Goal: Navigation & Orientation: Find specific page/section

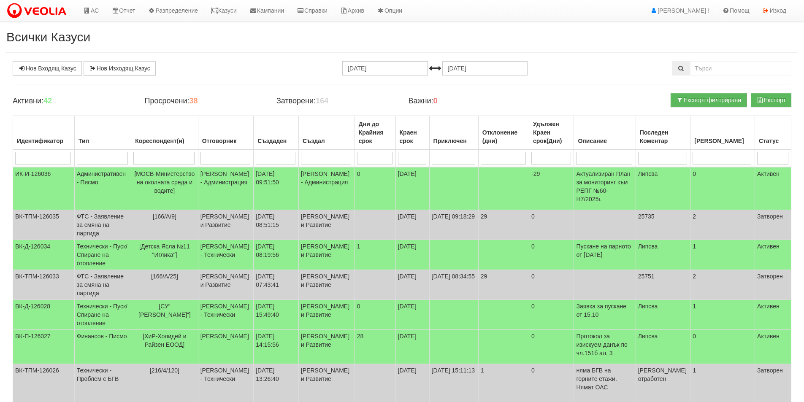
click at [38, 11] on img at bounding box center [38, 11] width 64 height 18
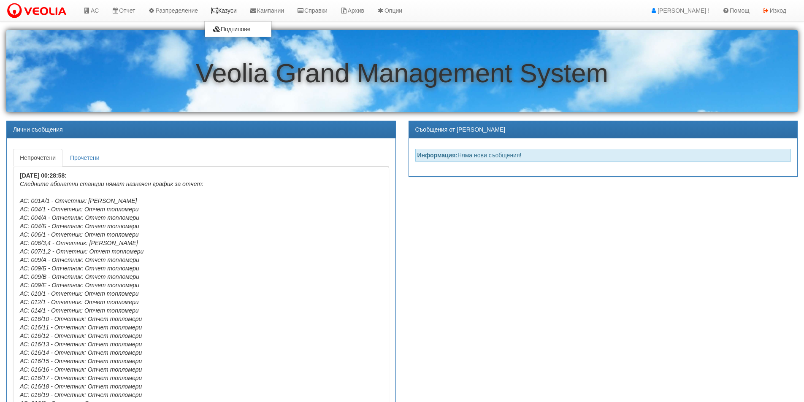
click at [231, 13] on link "Казуси" at bounding box center [223, 10] width 39 height 21
